Goal: Find specific page/section: Find specific page/section

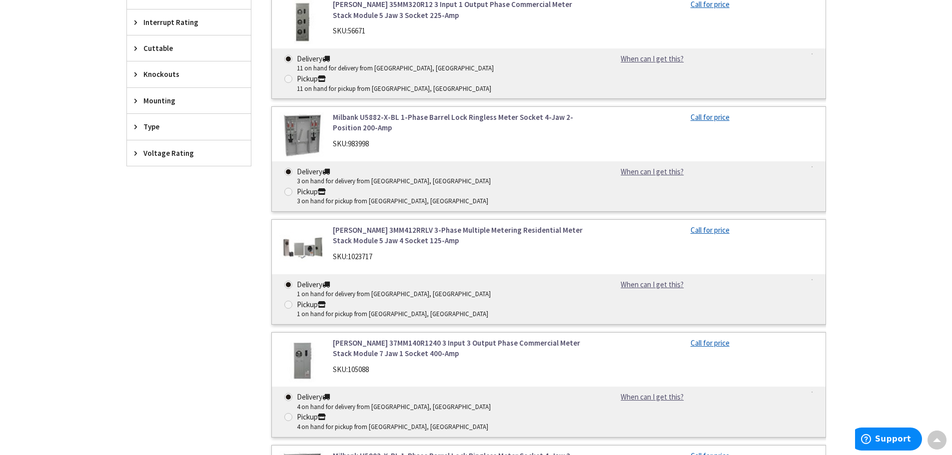
scroll to position [250, 0]
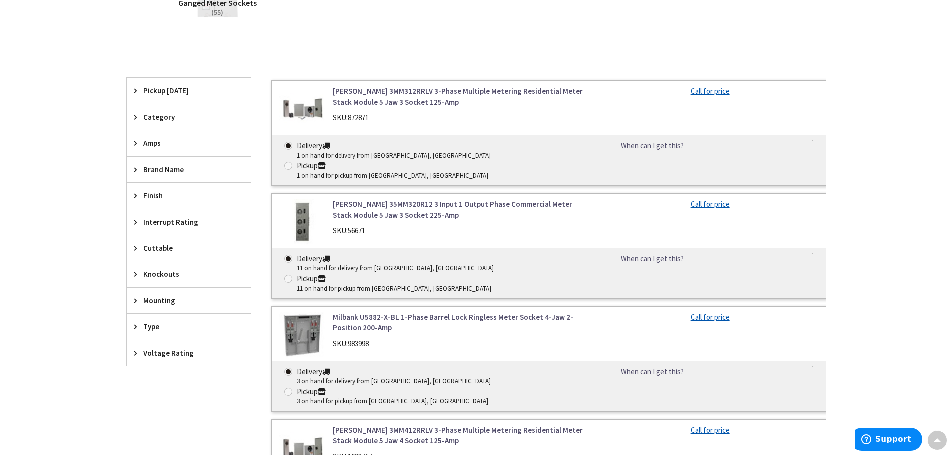
click at [172, 356] on span "Voltage Rating" at bounding box center [183, 353] width 81 height 10
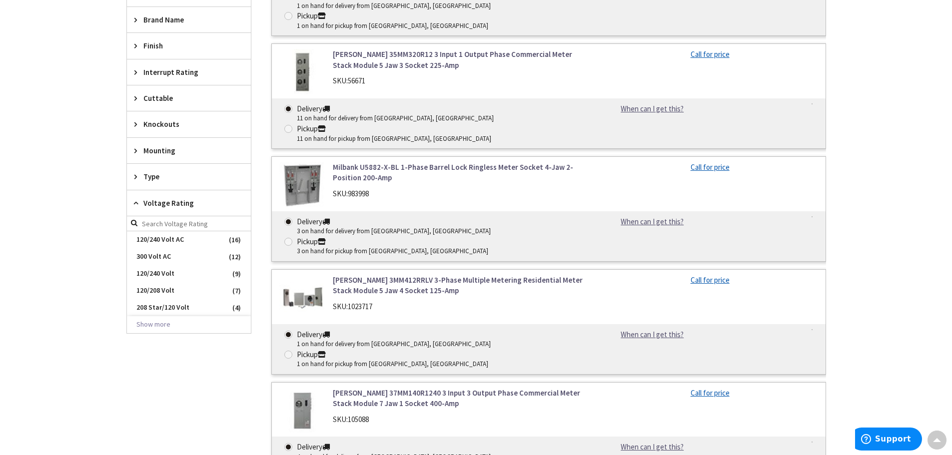
click at [150, 164] on div "Type" at bounding box center [189, 176] width 124 height 25
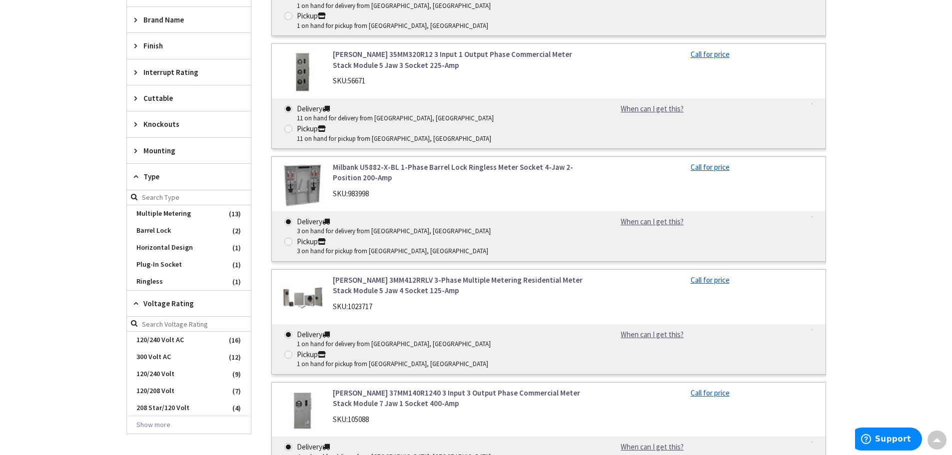
click at [171, 152] on span "Mounting" at bounding box center [183, 150] width 81 height 10
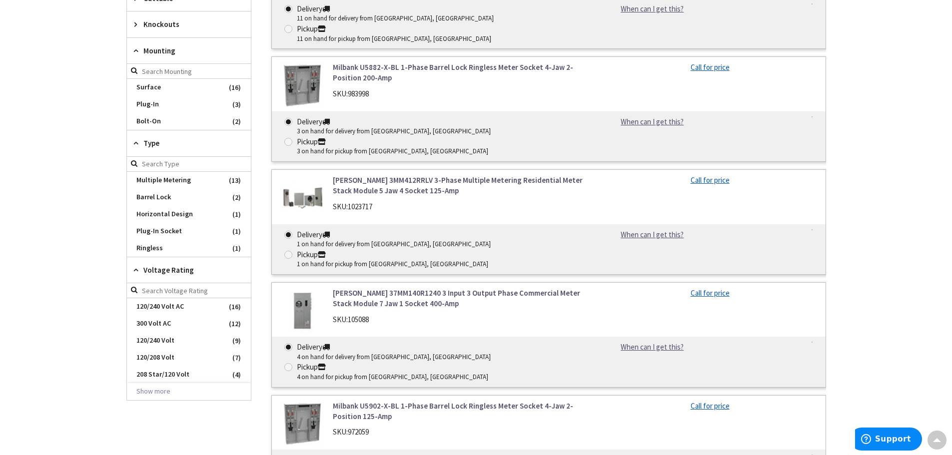
scroll to position [350, 0]
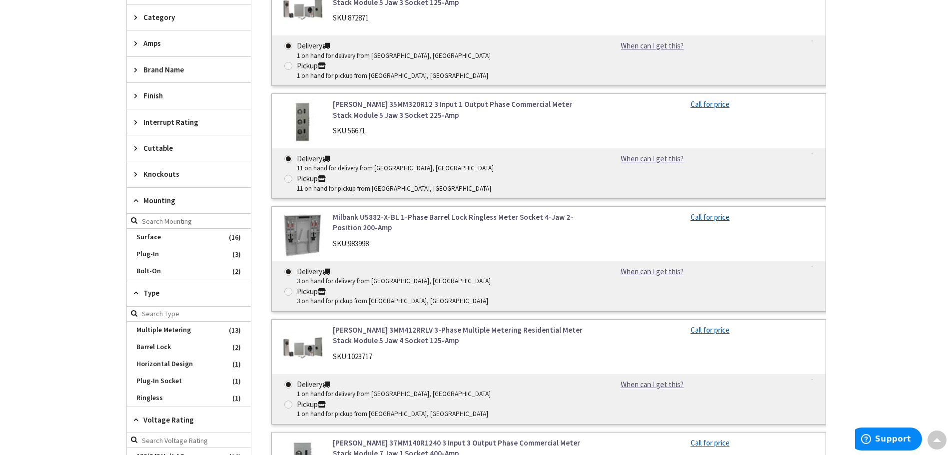
click at [179, 168] on div "Knockouts" at bounding box center [189, 173] width 124 height 25
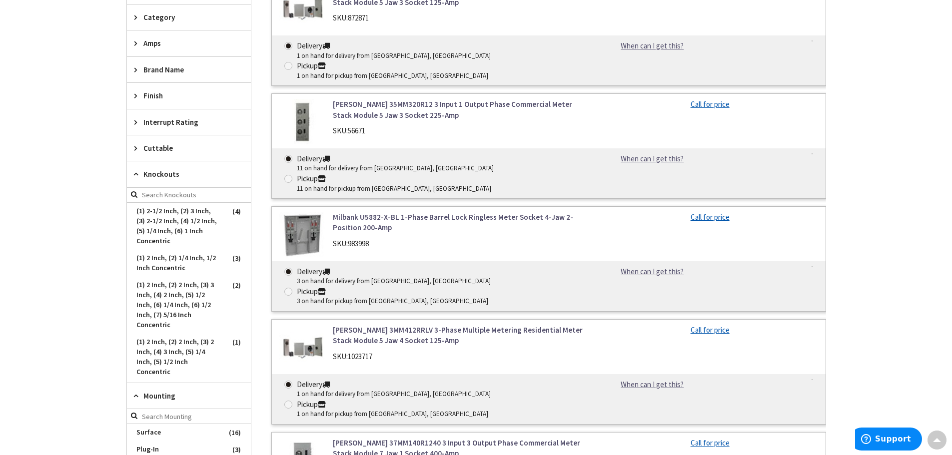
click at [181, 155] on div "Cuttable" at bounding box center [189, 147] width 124 height 25
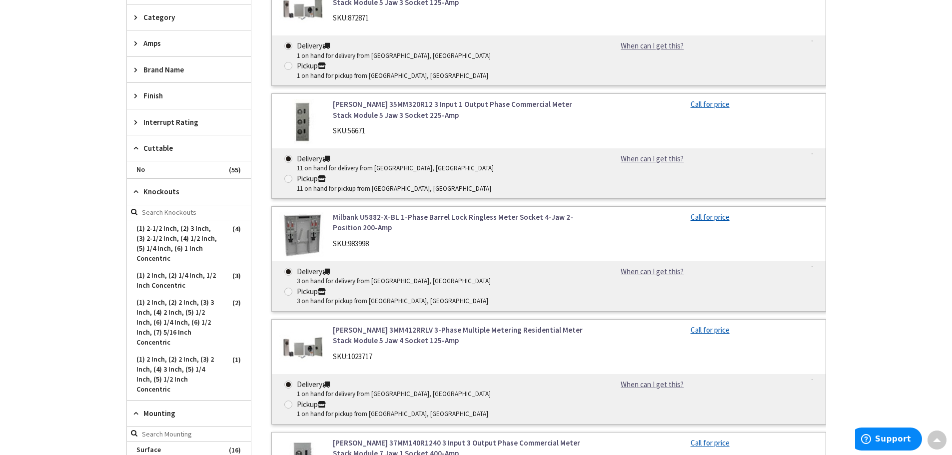
click at [187, 105] on div "Finish" at bounding box center [189, 95] width 124 height 25
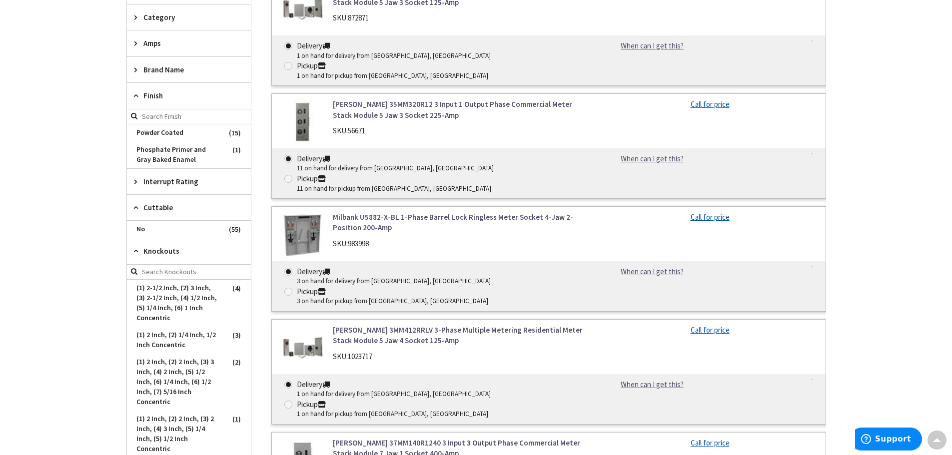
click at [175, 90] on span "Finish" at bounding box center [183, 95] width 81 height 10
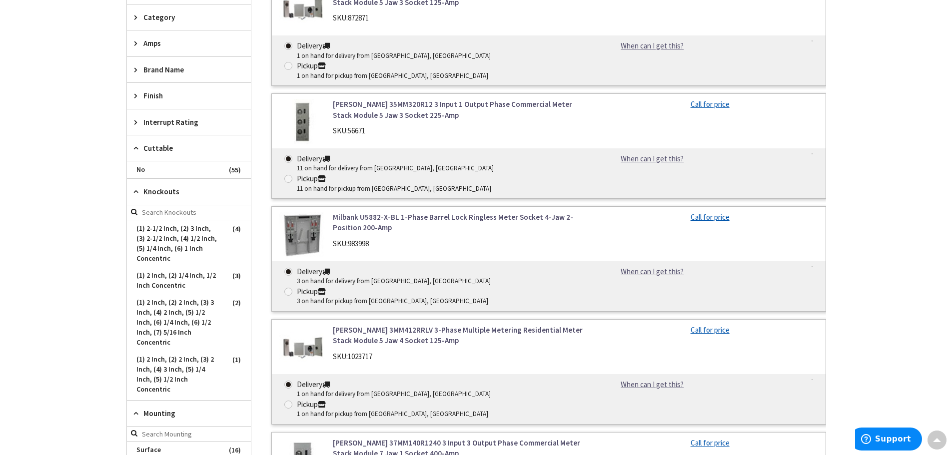
click at [181, 70] on span "Brand Name" at bounding box center [183, 69] width 81 height 10
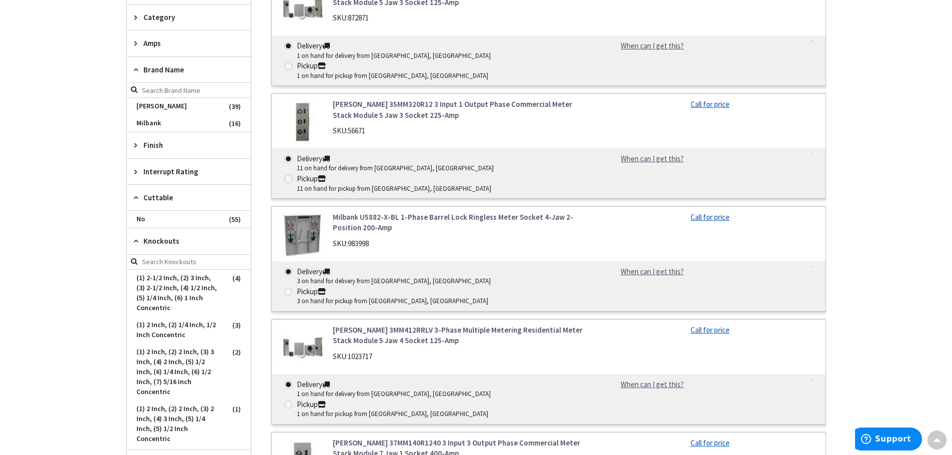
click at [187, 41] on span "Amps" at bounding box center [183, 43] width 81 height 10
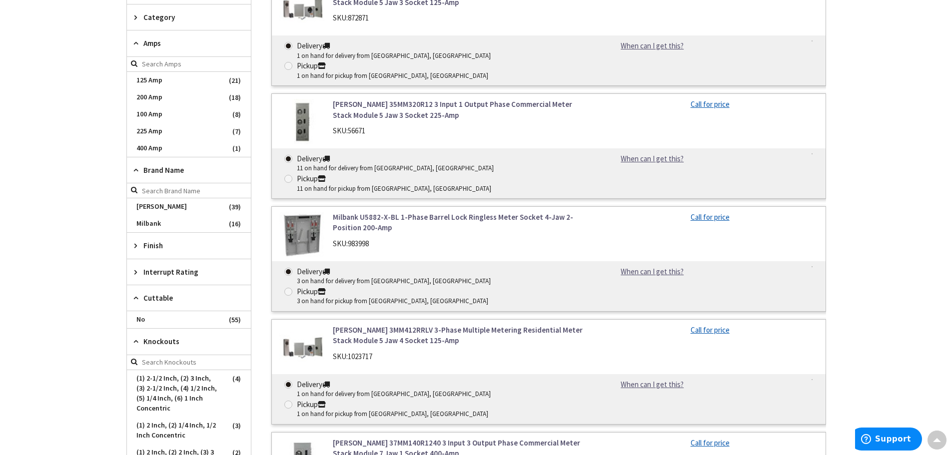
click at [195, 25] on div "Category" at bounding box center [189, 16] width 124 height 25
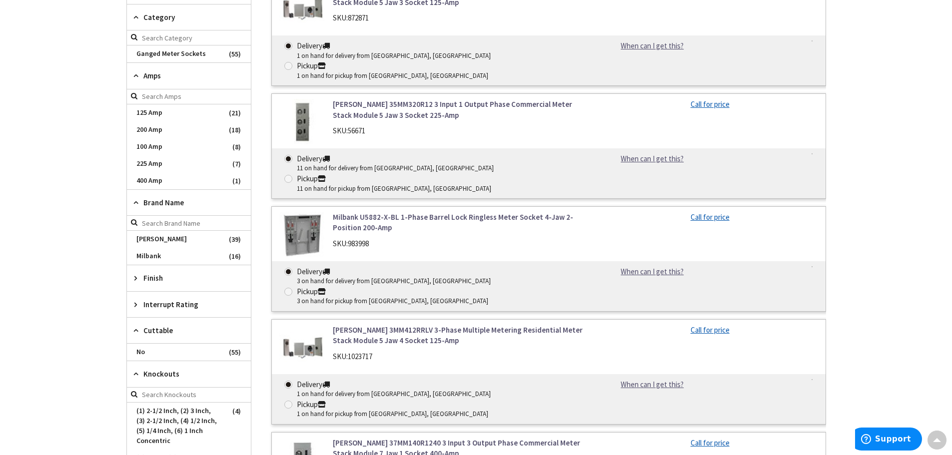
scroll to position [250, 0]
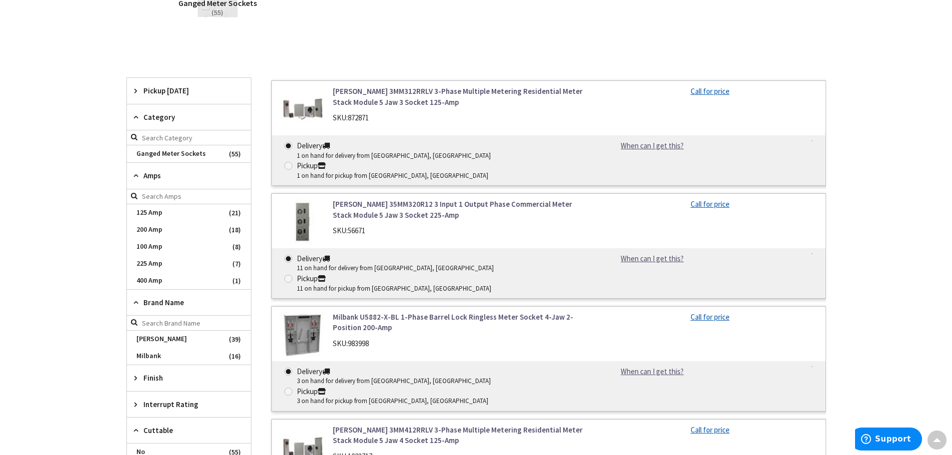
click at [209, 95] on span "Pickup [DATE]" at bounding box center [183, 90] width 81 height 10
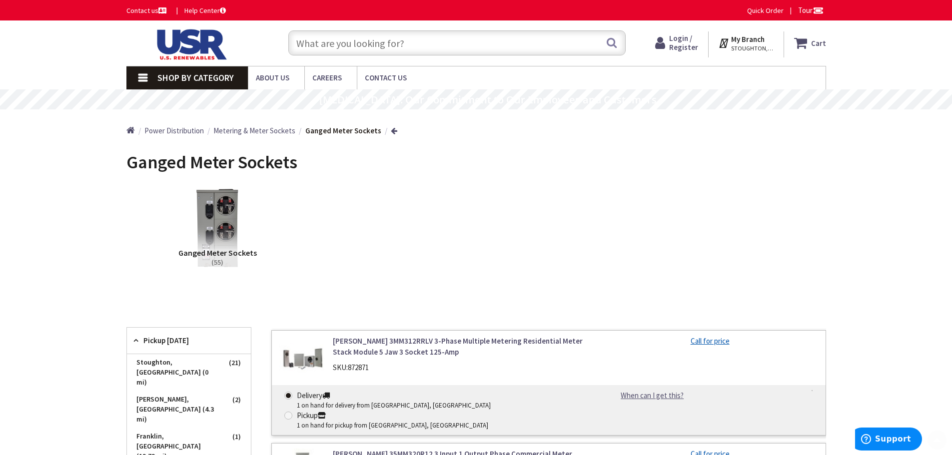
scroll to position [100, 0]
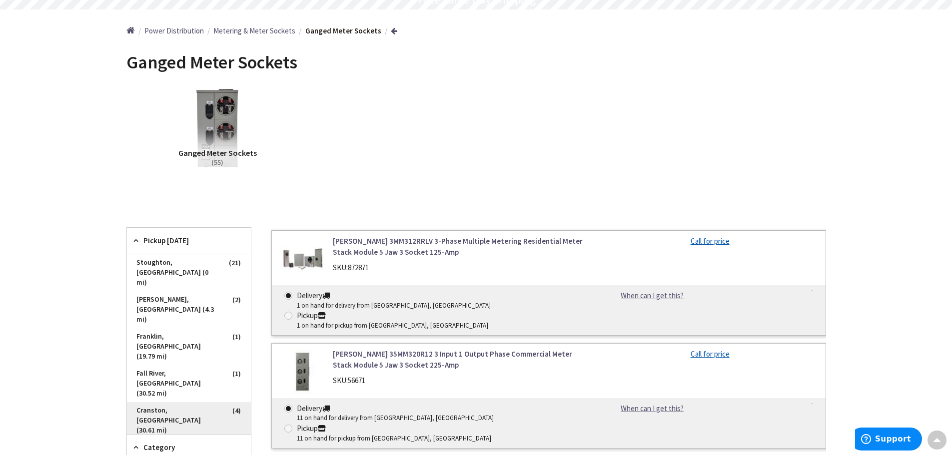
click at [204, 402] on span "Cranston, [GEOGRAPHIC_DATA] (30.61 mi)" at bounding box center [189, 420] width 124 height 37
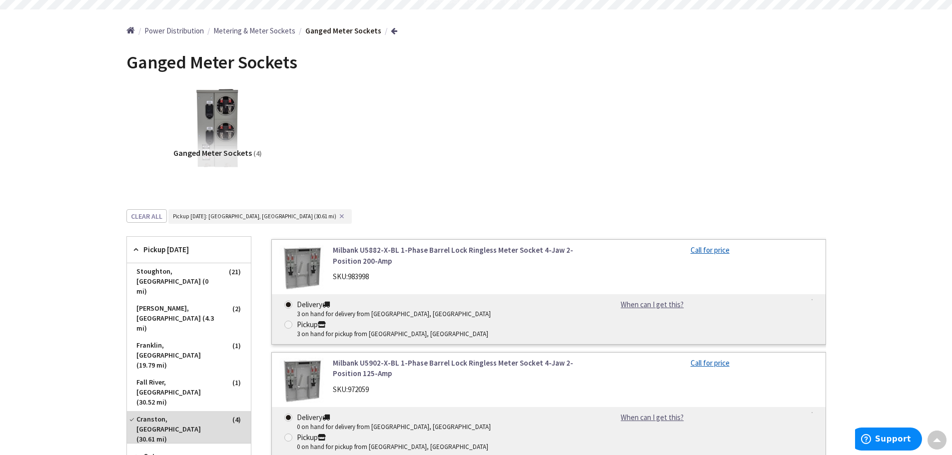
click at [204, 411] on span "Cranston, [GEOGRAPHIC_DATA] (30.61 mi)" at bounding box center [189, 429] width 124 height 37
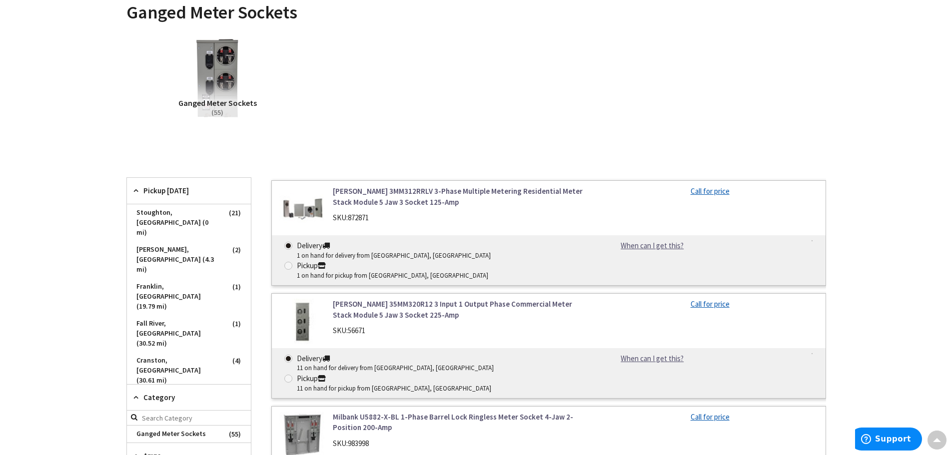
scroll to position [250, 0]
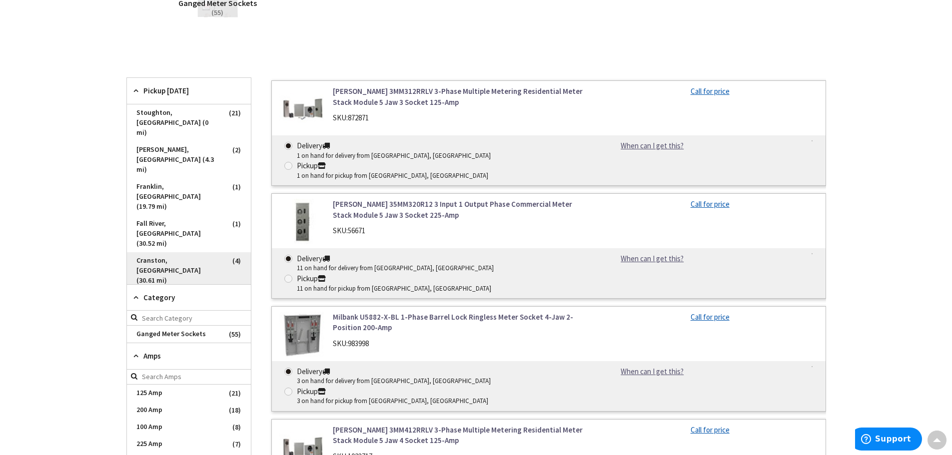
click at [199, 252] on span "Cranston, [GEOGRAPHIC_DATA] (30.61 mi)" at bounding box center [189, 270] width 124 height 37
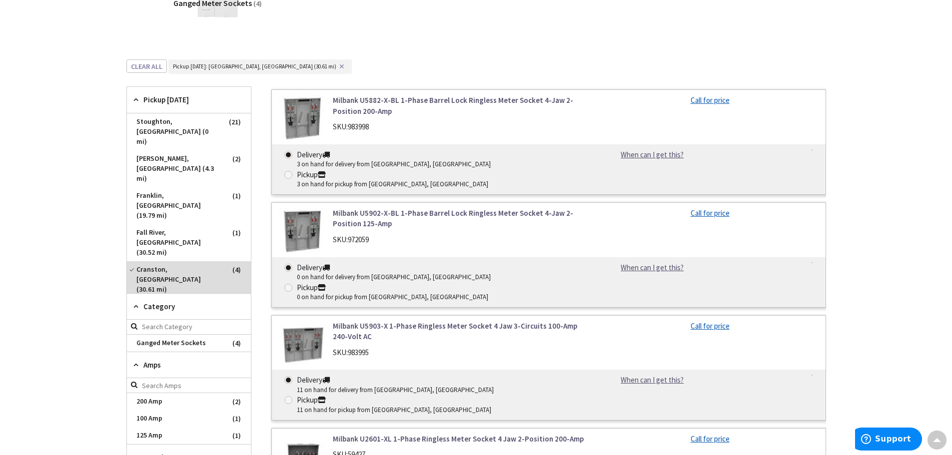
click at [199, 261] on span "Cranston, [GEOGRAPHIC_DATA] (30.61 mi)" at bounding box center [189, 279] width 124 height 37
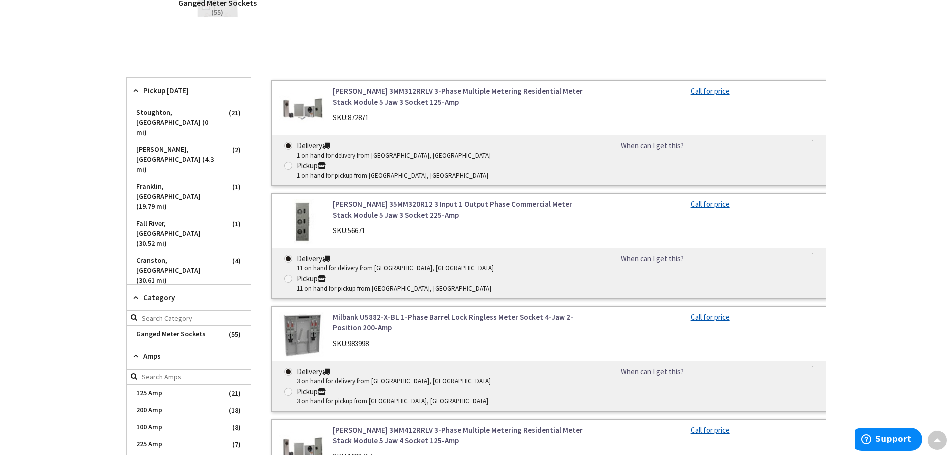
click at [199, 252] on span "Cranston, [GEOGRAPHIC_DATA] (30.61 mi)" at bounding box center [189, 270] width 124 height 37
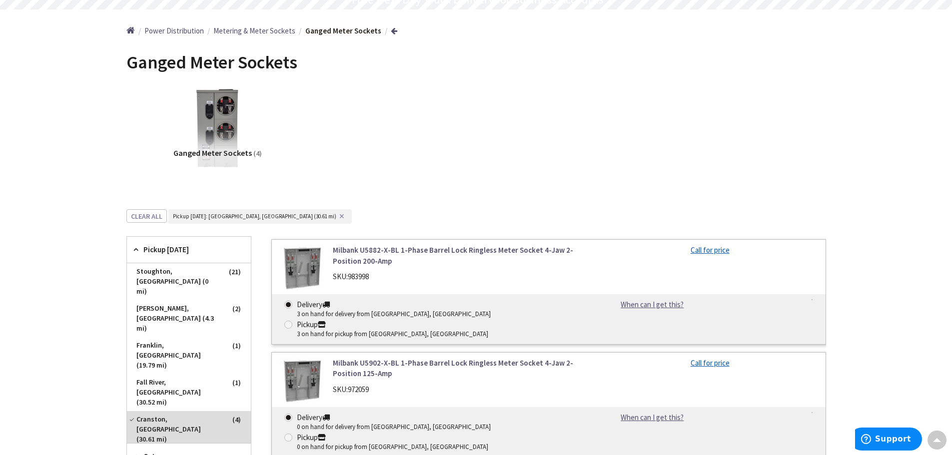
scroll to position [0, 0]
